Goal: Information Seeking & Learning: Find specific page/section

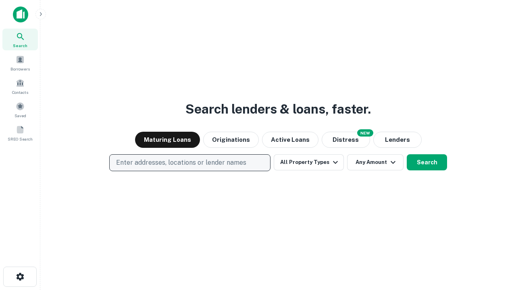
click at [189, 163] on p "Enter addresses, locations or lender names" at bounding box center [181, 163] width 130 height 10
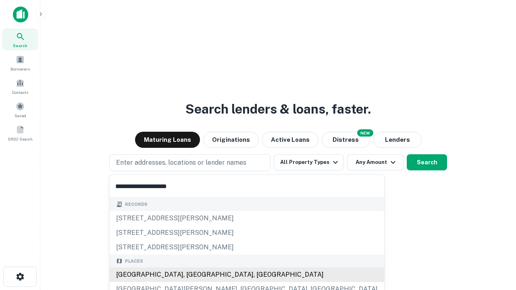
click at [193, 275] on div "[GEOGRAPHIC_DATA], [GEOGRAPHIC_DATA], [GEOGRAPHIC_DATA]" at bounding box center [247, 275] width 274 height 15
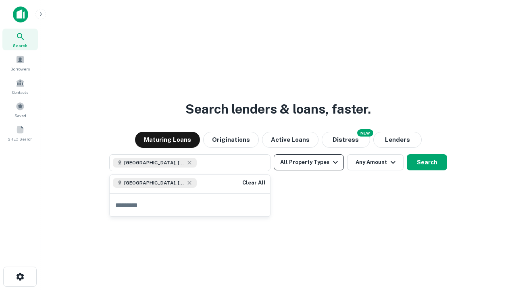
click at [309, 162] on button "All Property Types" at bounding box center [309, 162] width 70 height 16
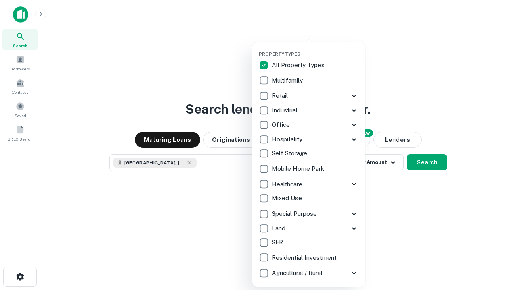
click at [315, 49] on button "button" at bounding box center [315, 49] width 113 height 0
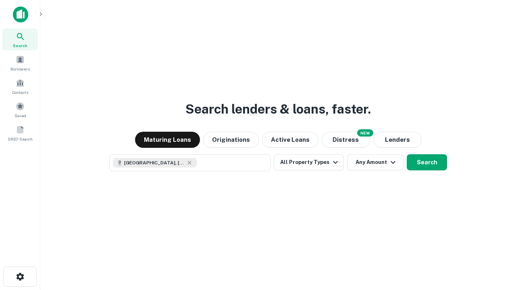
scroll to position [13, 0]
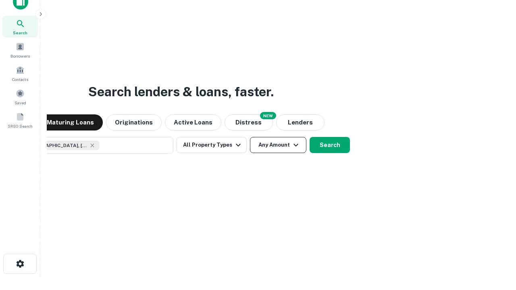
click at [250, 137] on button "Any Amount" at bounding box center [278, 145] width 56 height 16
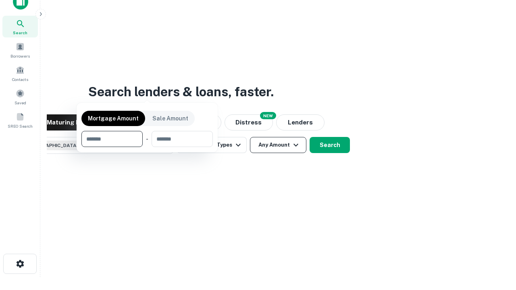
scroll to position [58, 228]
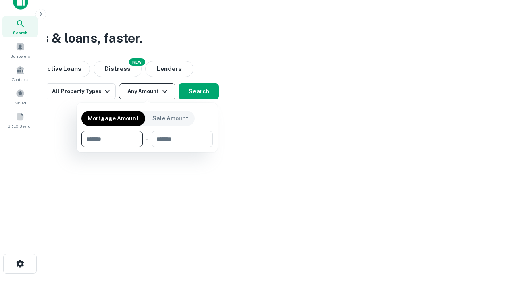
type input "*******"
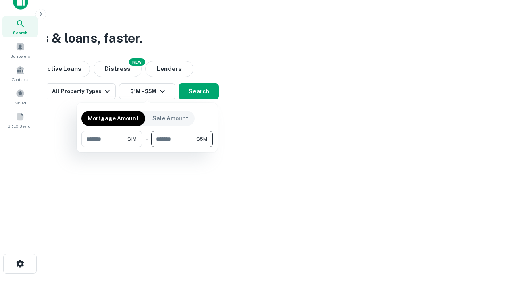
type input "*******"
click at [147, 147] on button "button" at bounding box center [146, 147] width 131 height 0
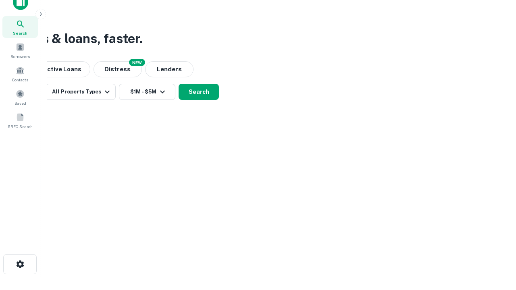
scroll to position [4, 149]
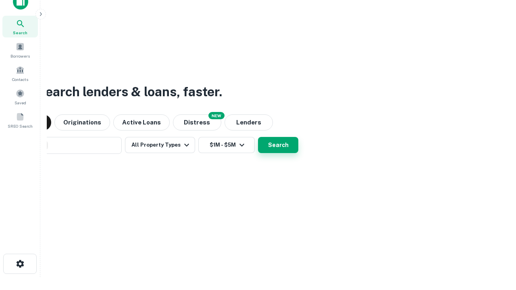
click at [258, 137] on button "Search" at bounding box center [278, 145] width 40 height 16
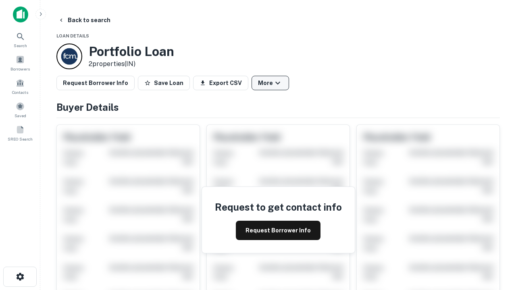
click at [270, 83] on button "More" at bounding box center [270, 83] width 37 height 15
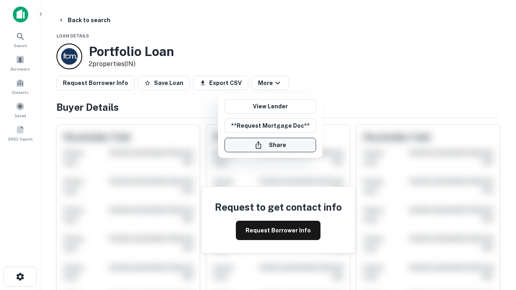
click at [270, 145] on button "Share" at bounding box center [270, 145] width 91 height 15
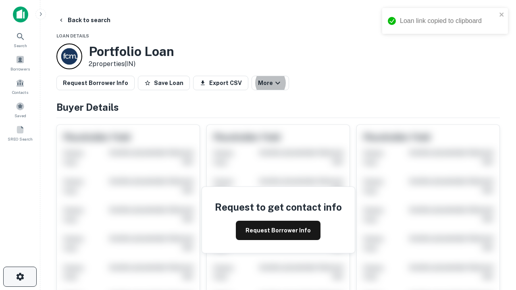
click at [20, 277] on icon "button" at bounding box center [20, 277] width 10 height 10
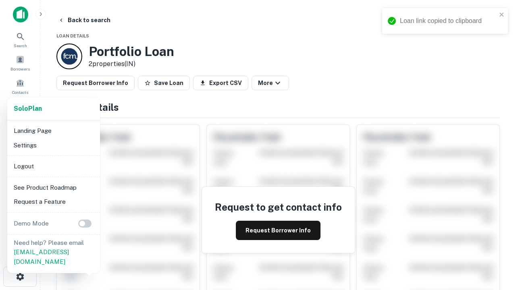
click at [53, 166] on li "Logout" at bounding box center [53, 166] width 86 height 15
